Goal: Information Seeking & Learning: Check status

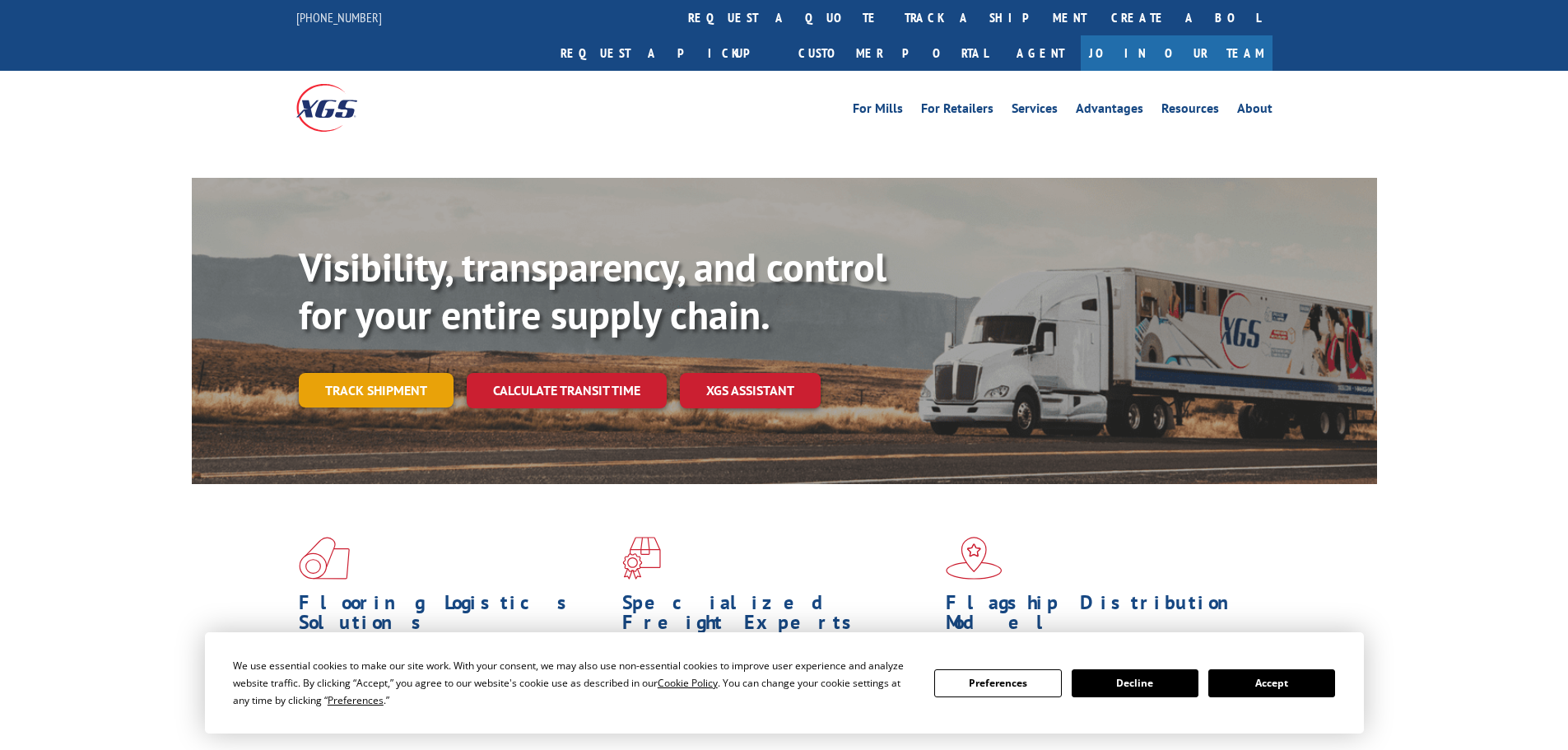
click at [398, 373] on link "Track shipment" at bounding box center [376, 390] width 155 height 35
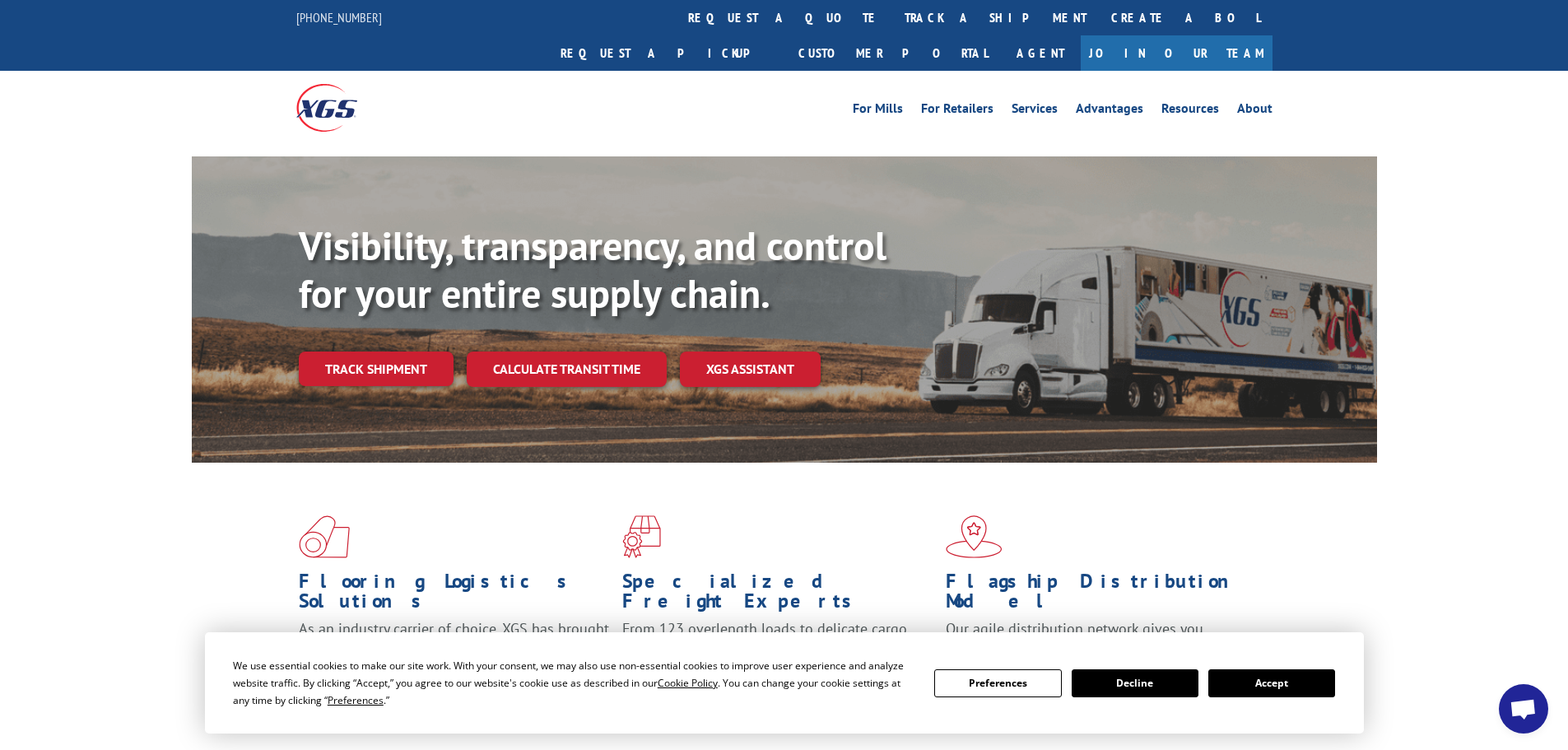
click at [1266, 686] on button "Accept" at bounding box center [1271, 683] width 127 height 28
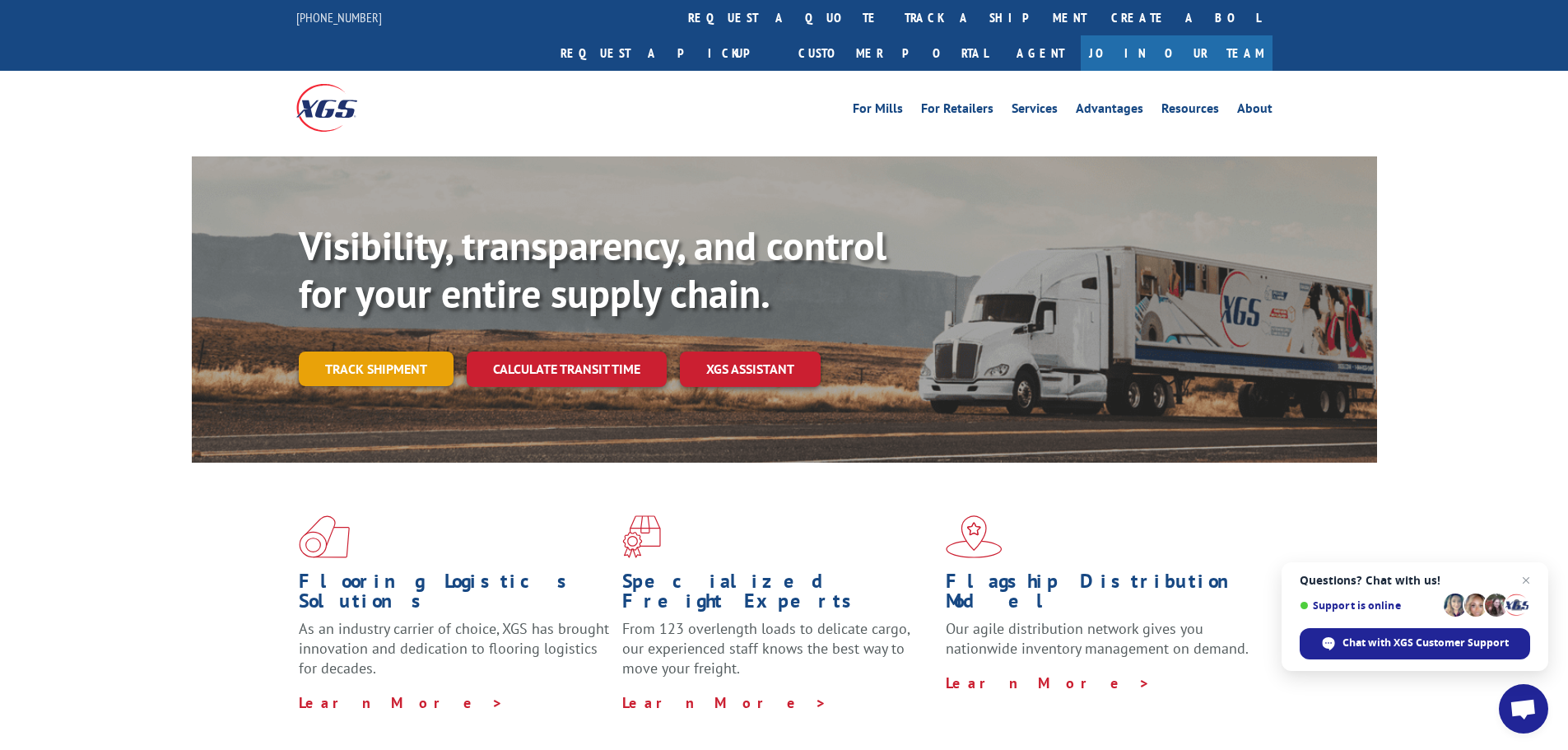
click at [391, 352] on link "Track shipment" at bounding box center [376, 368] width 155 height 35
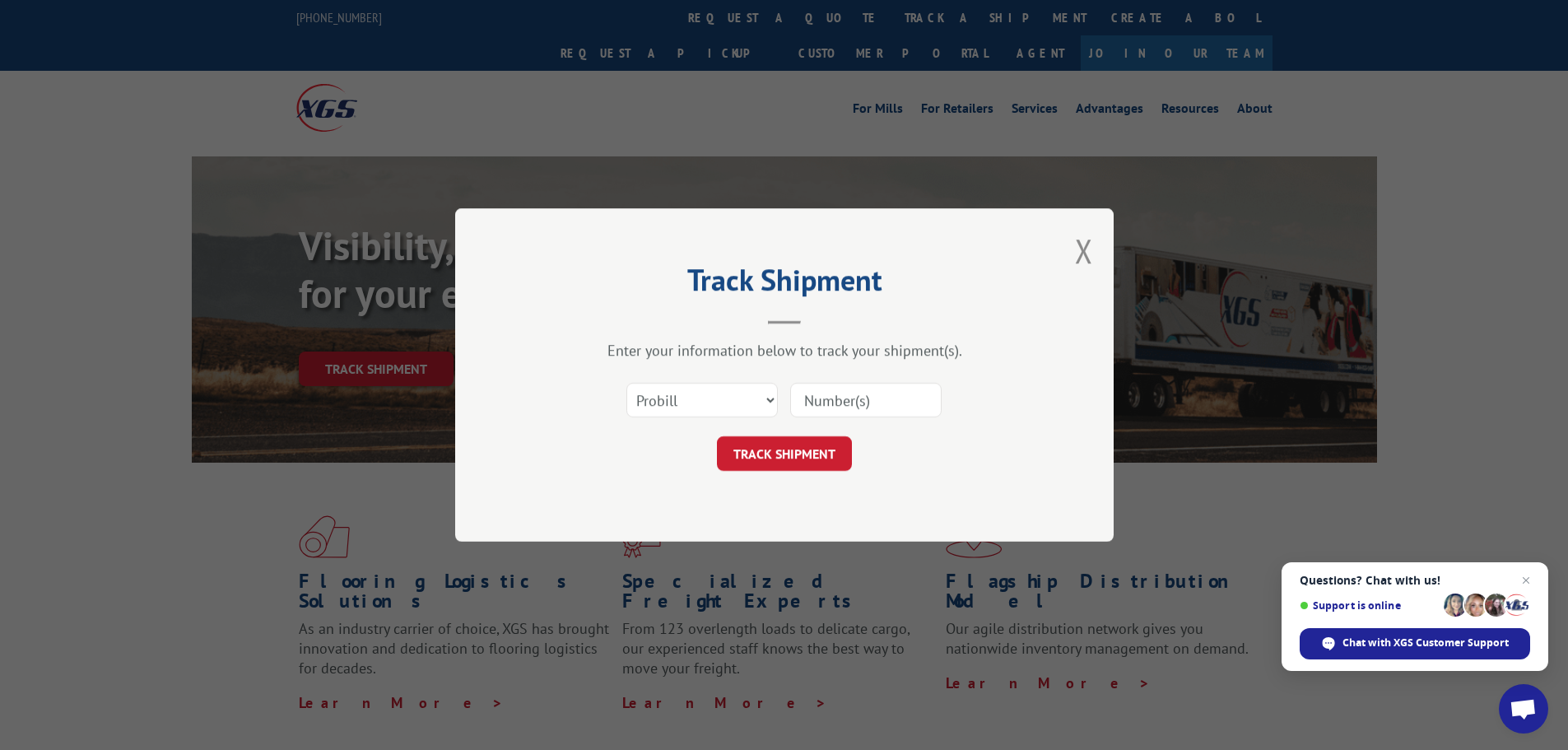
click at [908, 400] on input at bounding box center [866, 399] width 151 height 35
paste input "16755267"
type input "16755267"
click at [808, 454] on button "TRACK SHIPMENT" at bounding box center [785, 453] width 135 height 35
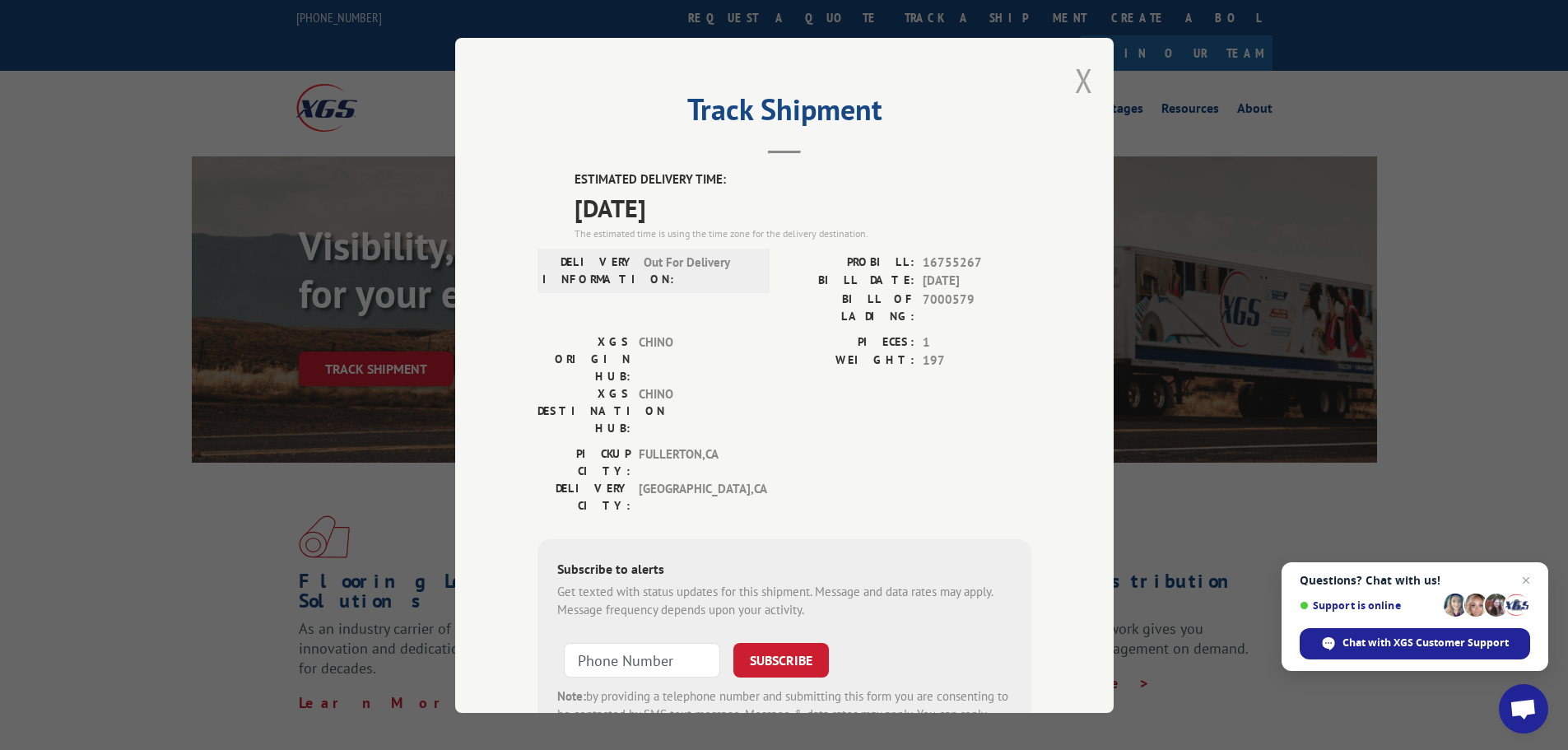
click at [1080, 85] on button "Close modal" at bounding box center [1083, 80] width 18 height 43
